Goal: Transaction & Acquisition: Purchase product/service

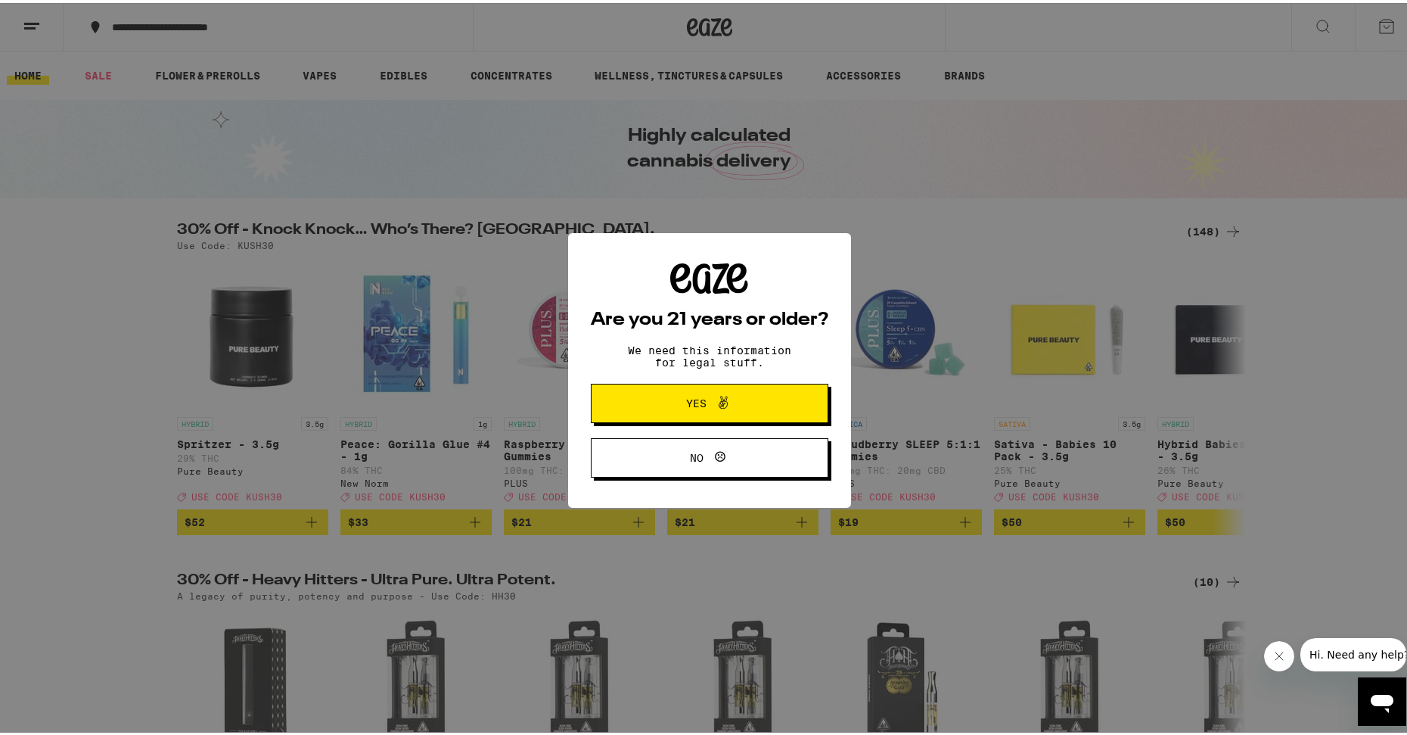
click at [740, 404] on span "Yes" at bounding box center [709, 400] width 115 height 20
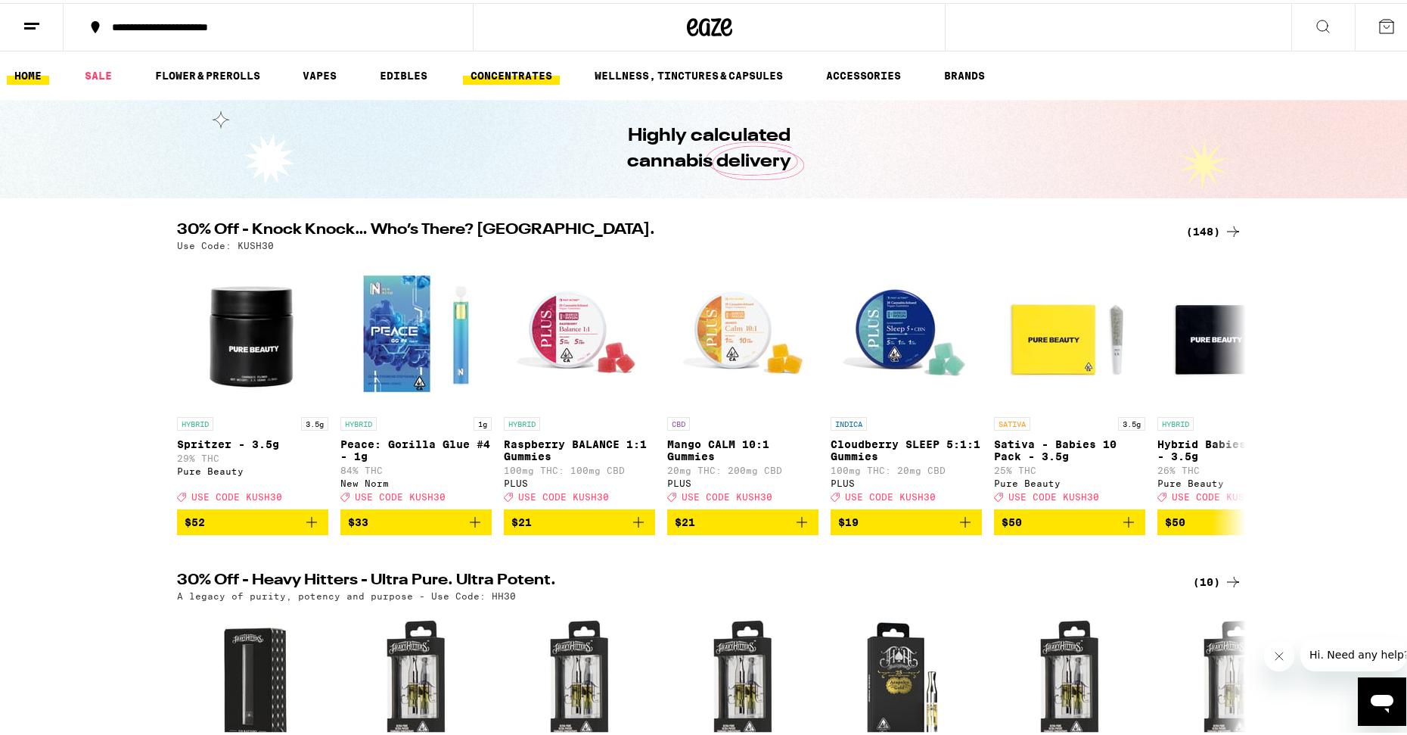
click at [525, 69] on link "CONCENTRATES" at bounding box center [511, 73] width 97 height 18
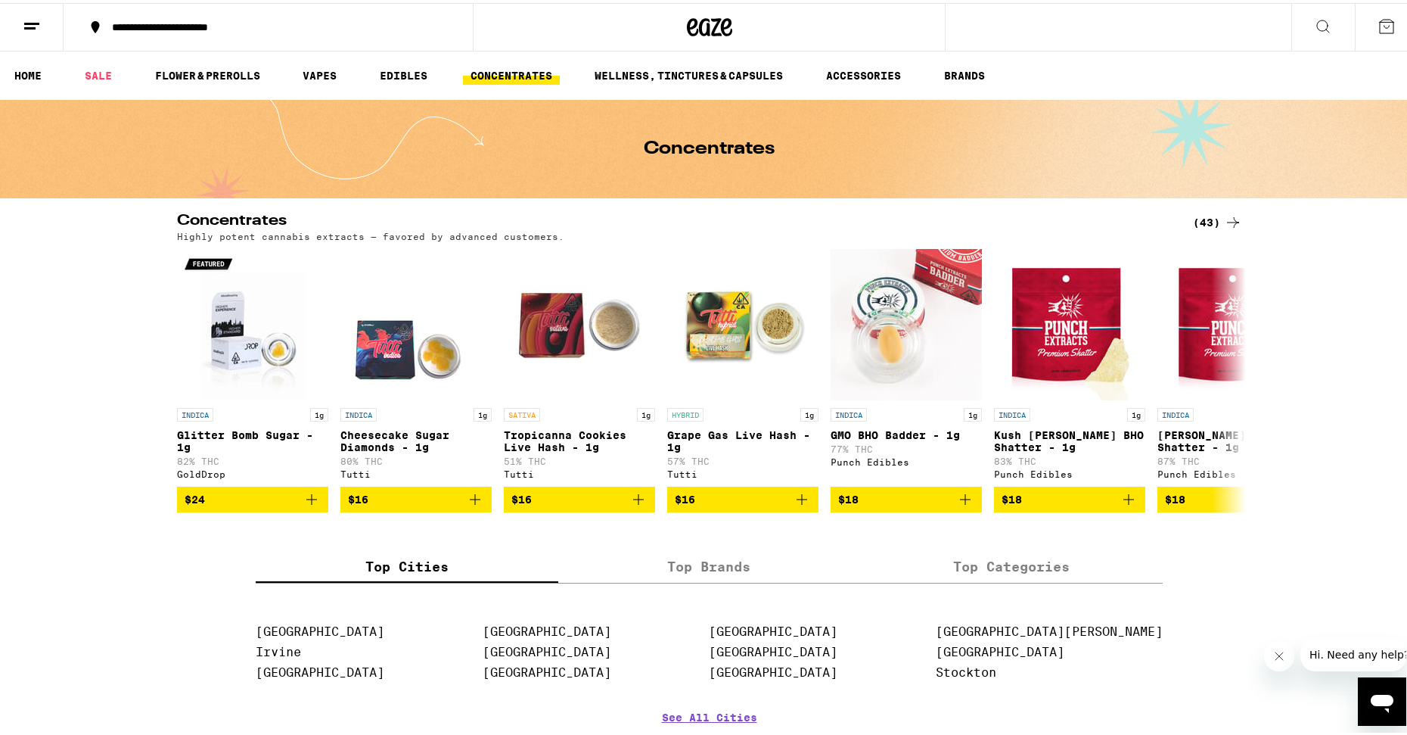
click at [1224, 214] on icon at bounding box center [1233, 219] width 18 height 18
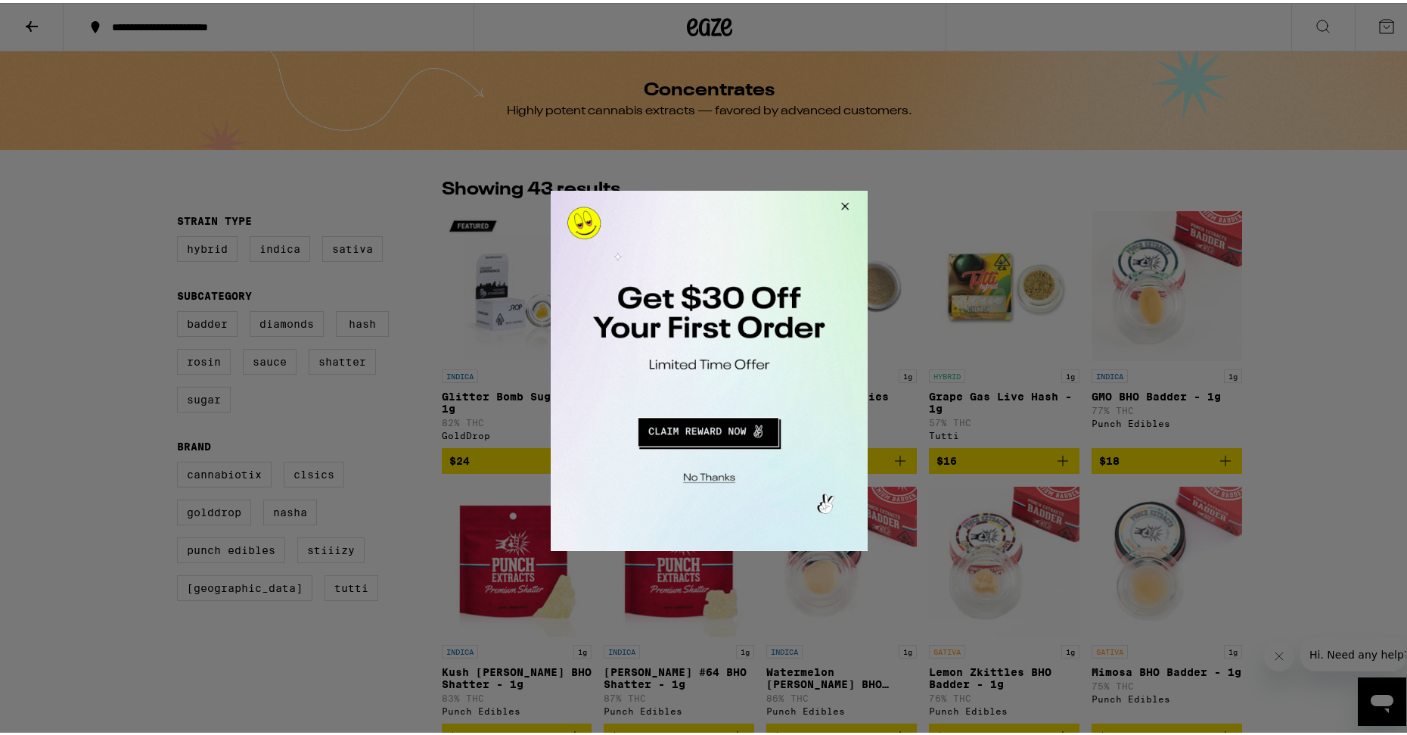
click at [843, 205] on button "Close Modal" at bounding box center [842, 208] width 41 height 36
